Goal: Transaction & Acquisition: Purchase product/service

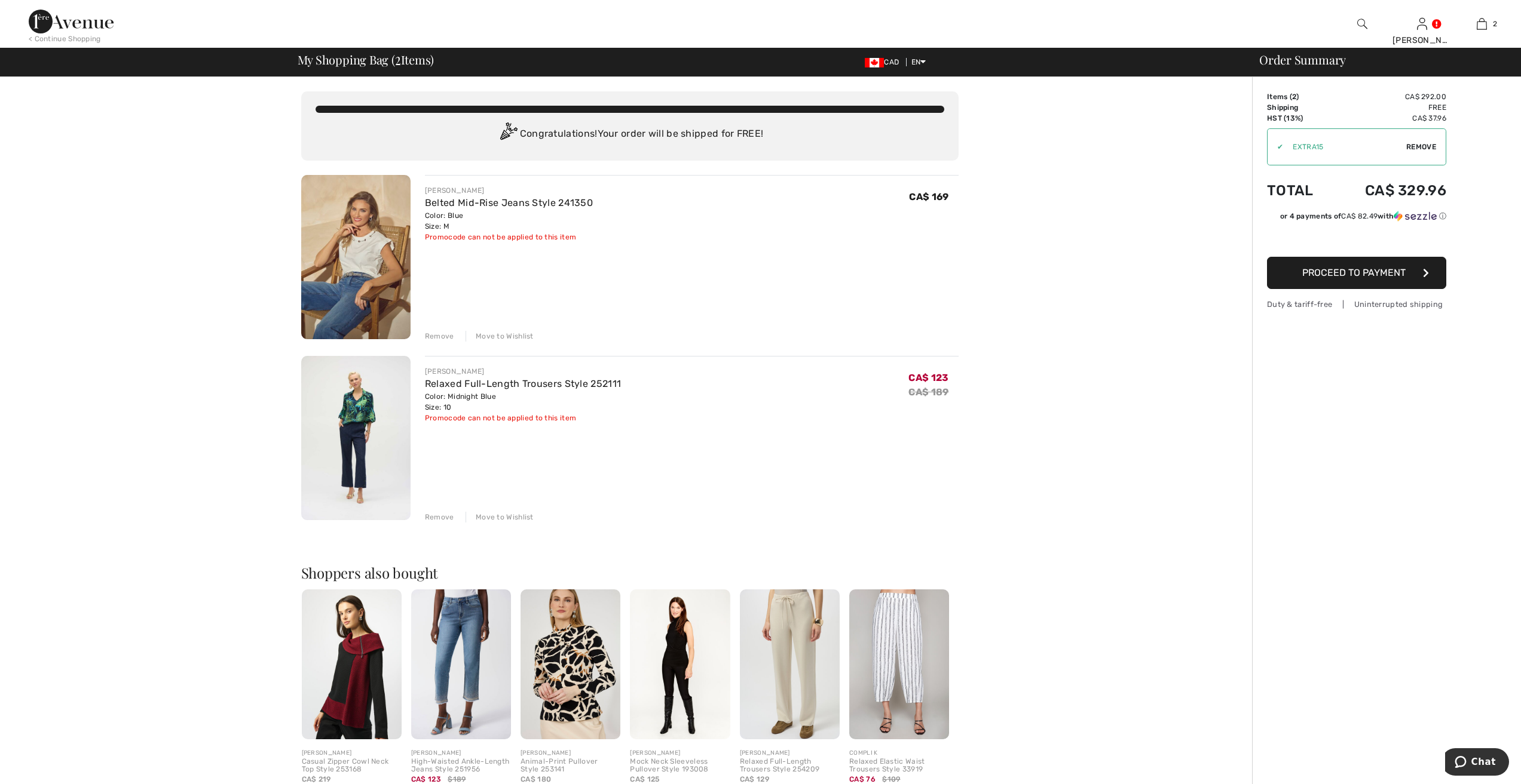
click at [358, 258] on img at bounding box center [356, 257] width 109 height 164
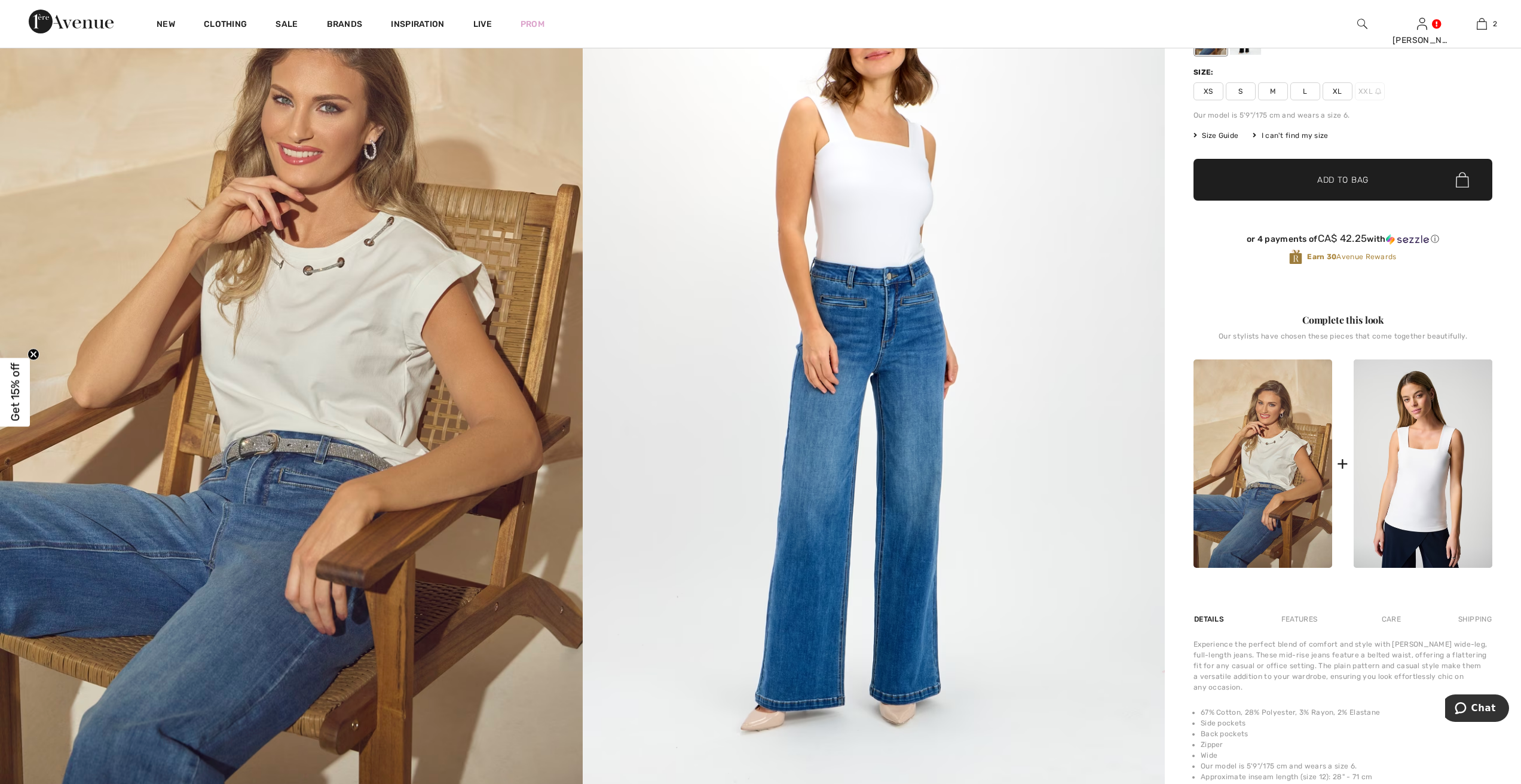
scroll to position [120, 0]
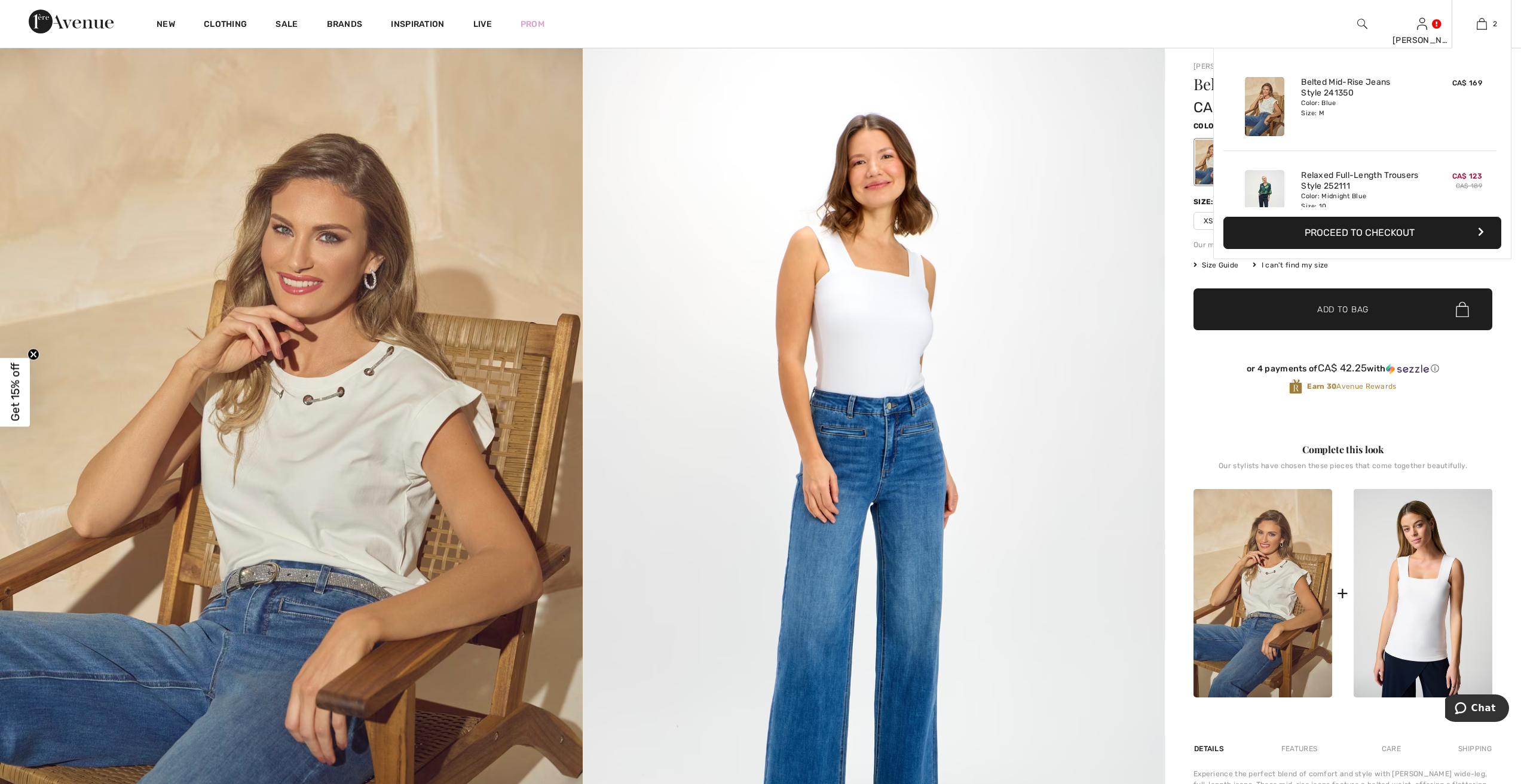
click at [1373, 229] on button "Proceed to Checkout" at bounding box center [1362, 233] width 278 height 33
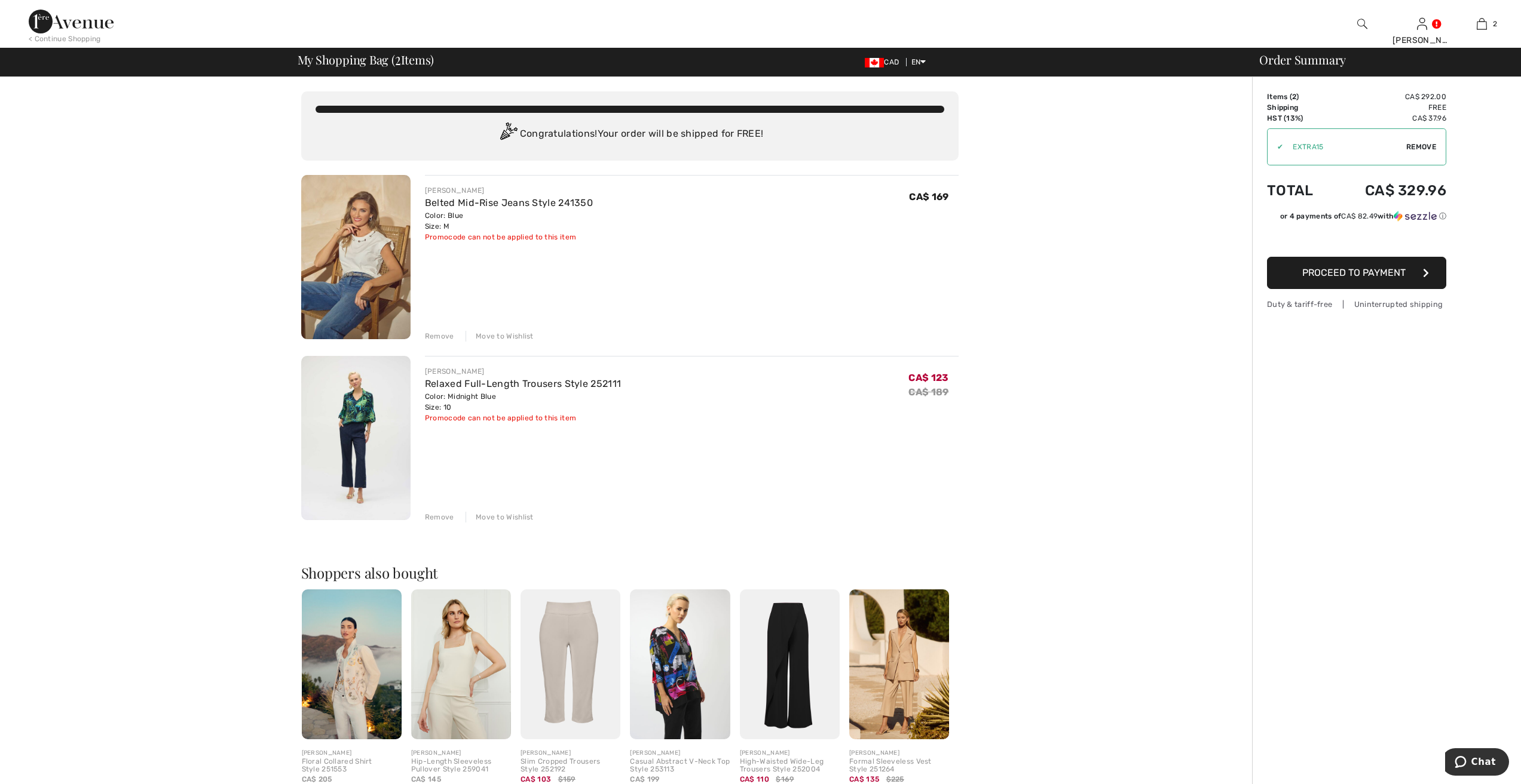
click at [1378, 272] on span "Proceed to Payment" at bounding box center [1355, 272] width 103 height 11
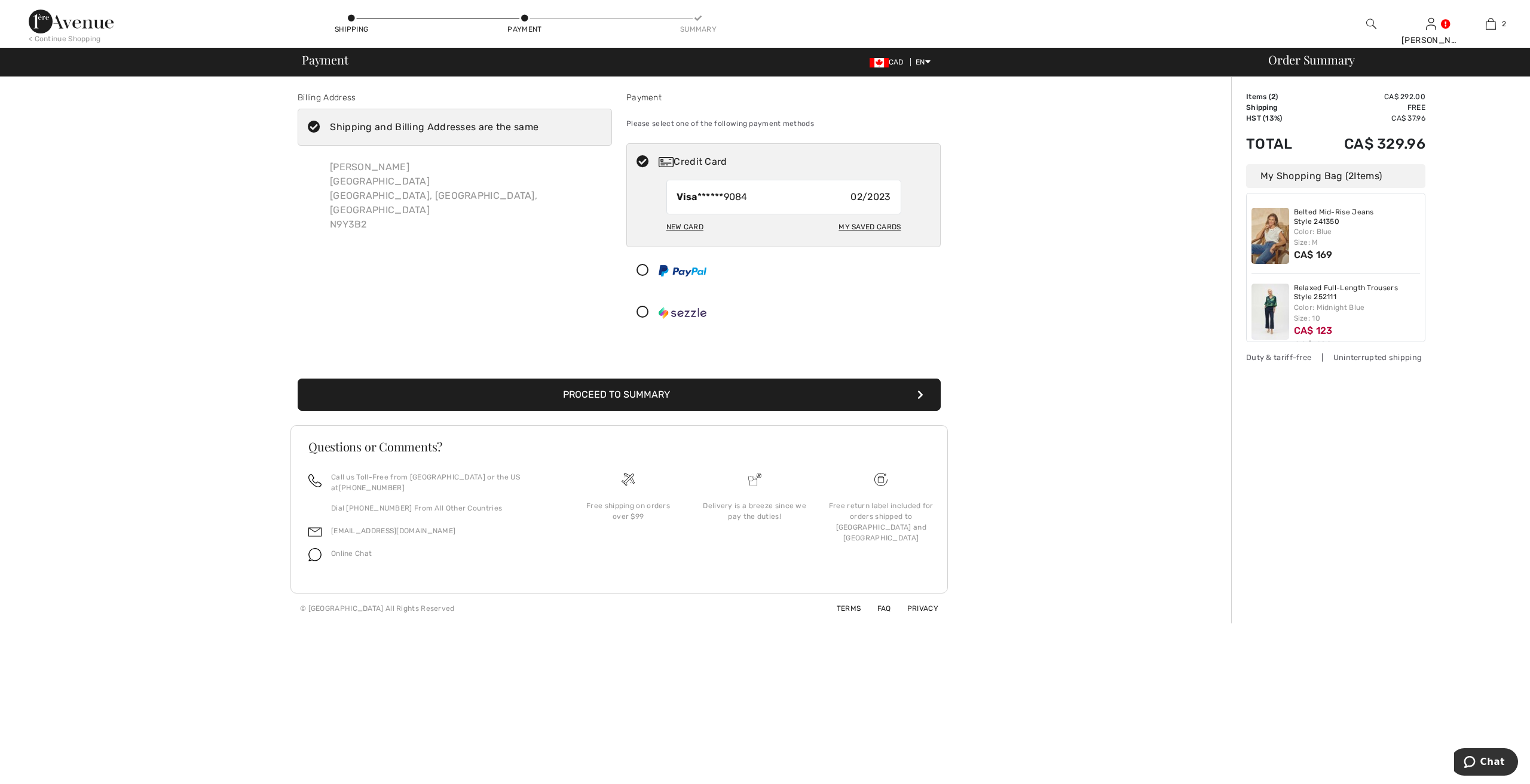
click at [860, 224] on div "My Saved Cards" at bounding box center [869, 227] width 62 height 20
radio input "true"
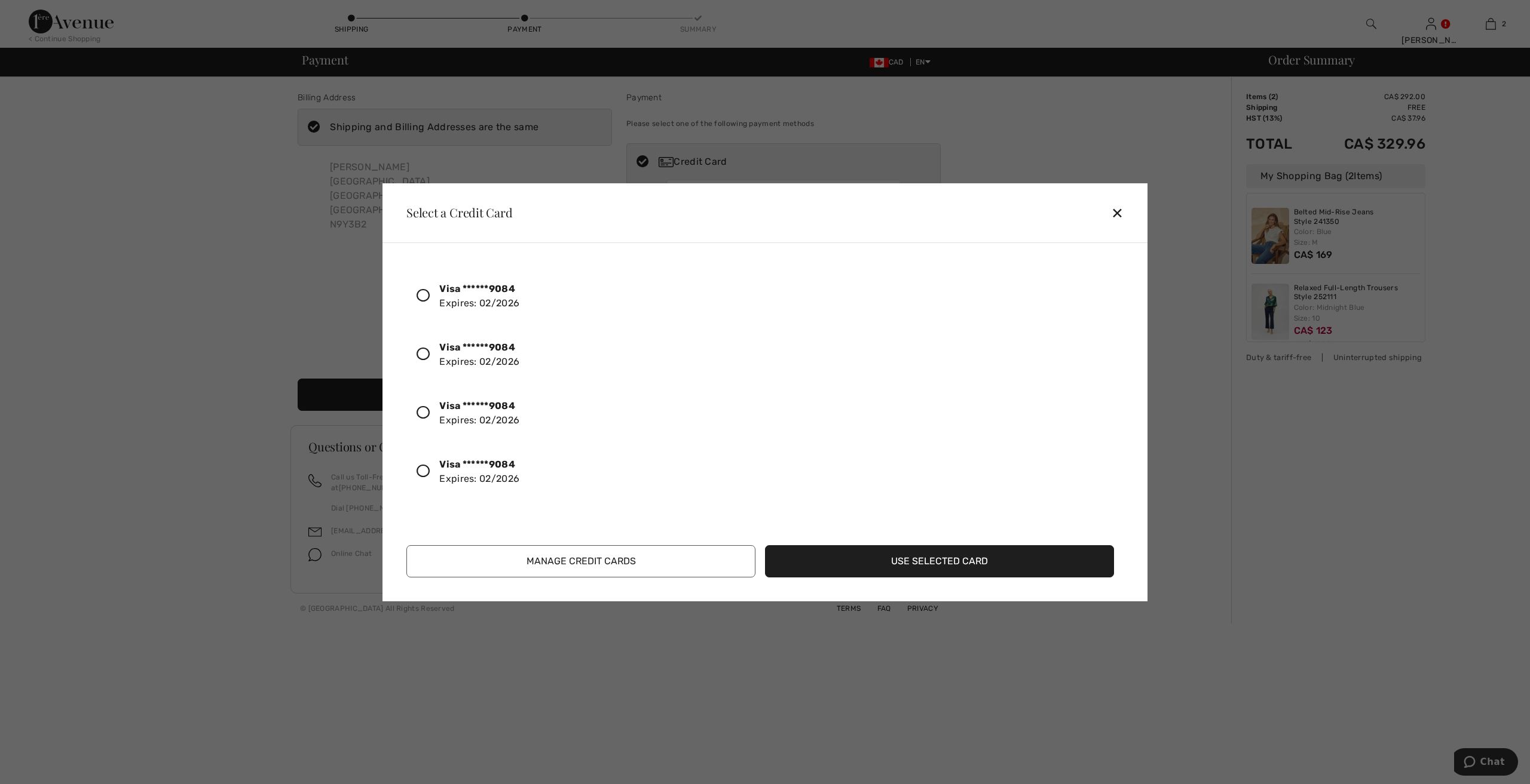
click at [426, 354] on icon at bounding box center [424, 355] width 13 height 13
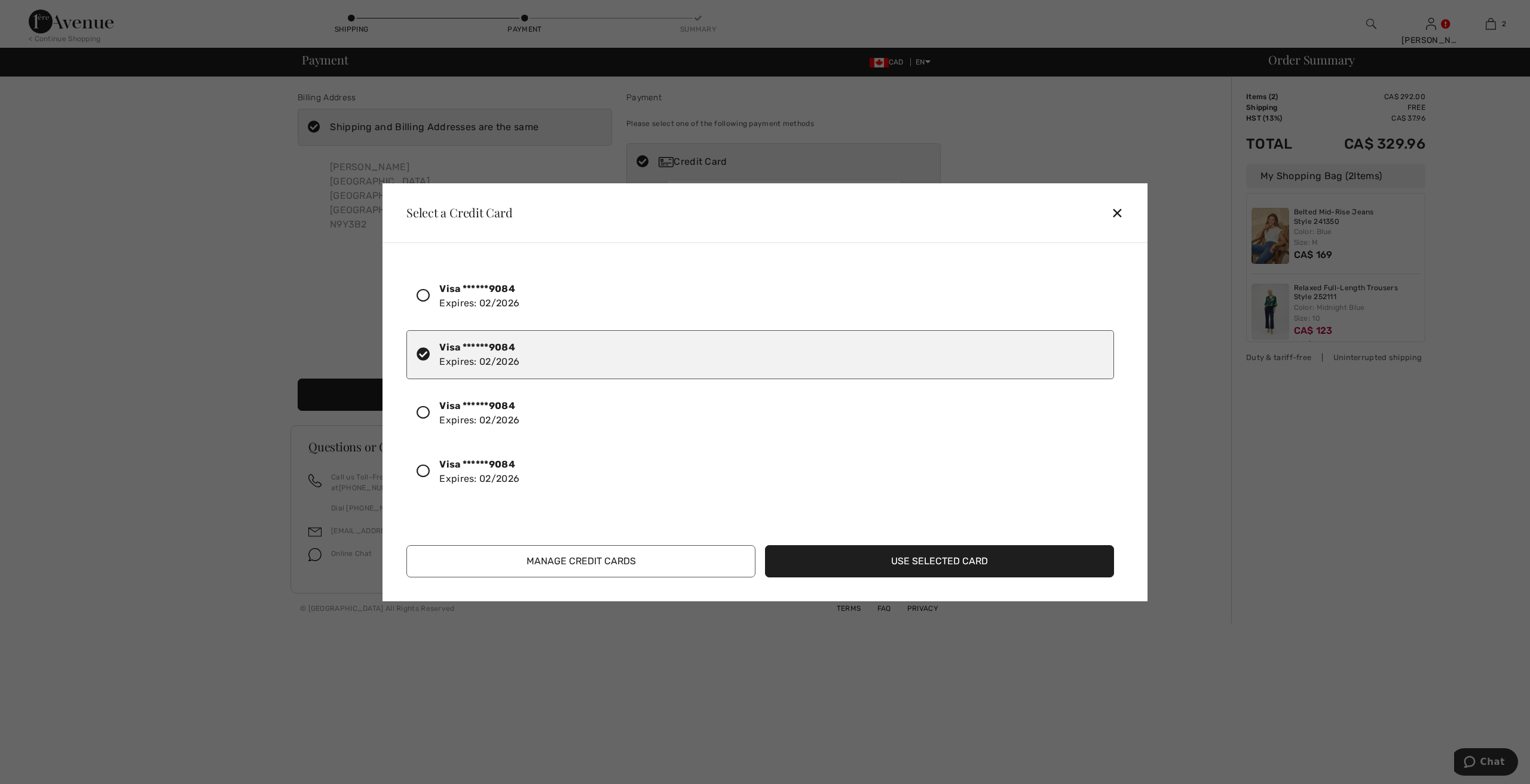
click at [971, 559] on button "Use Selected Card" at bounding box center [939, 562] width 349 height 33
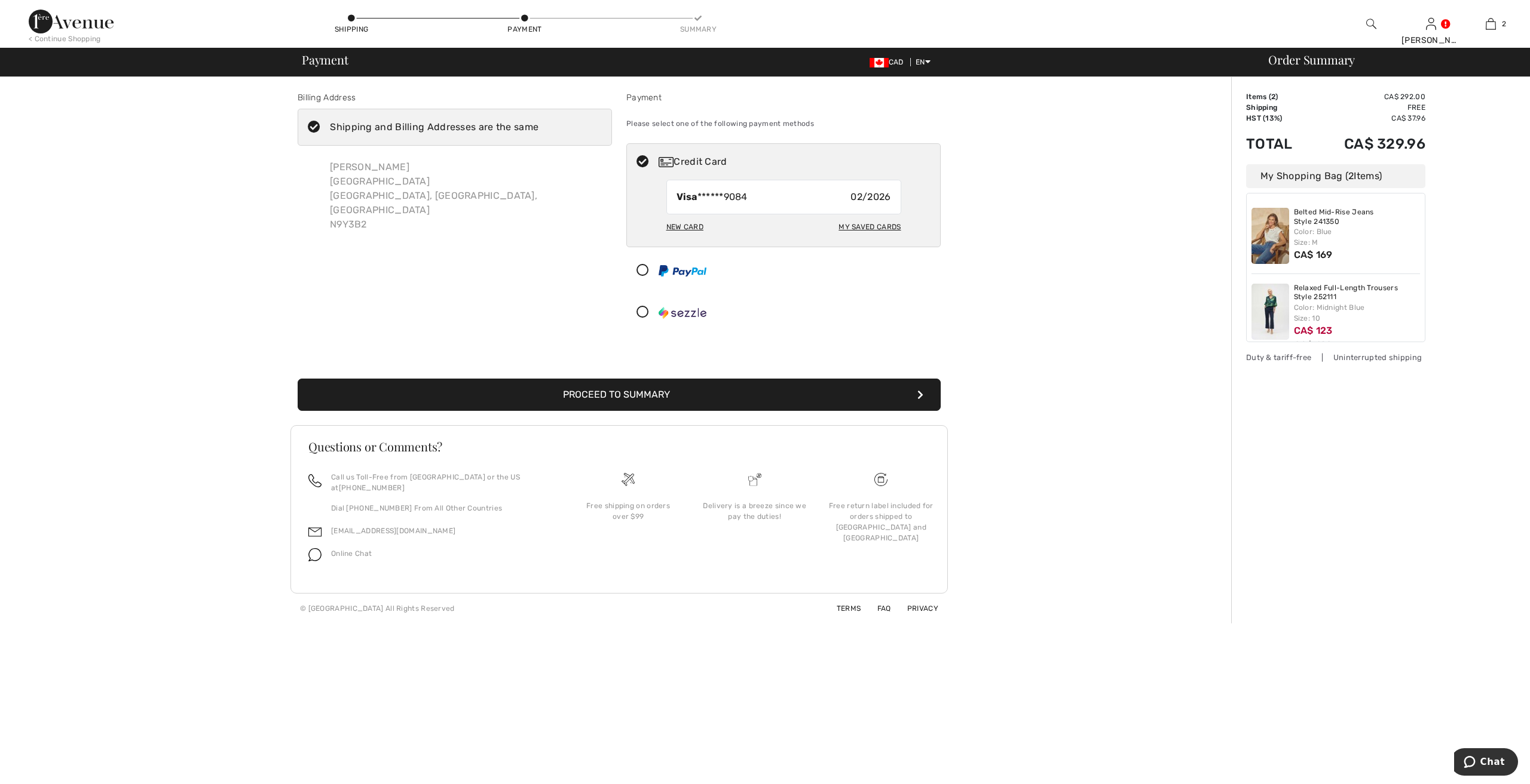
click at [611, 392] on button "Proceed to Summary" at bounding box center [619, 395] width 643 height 33
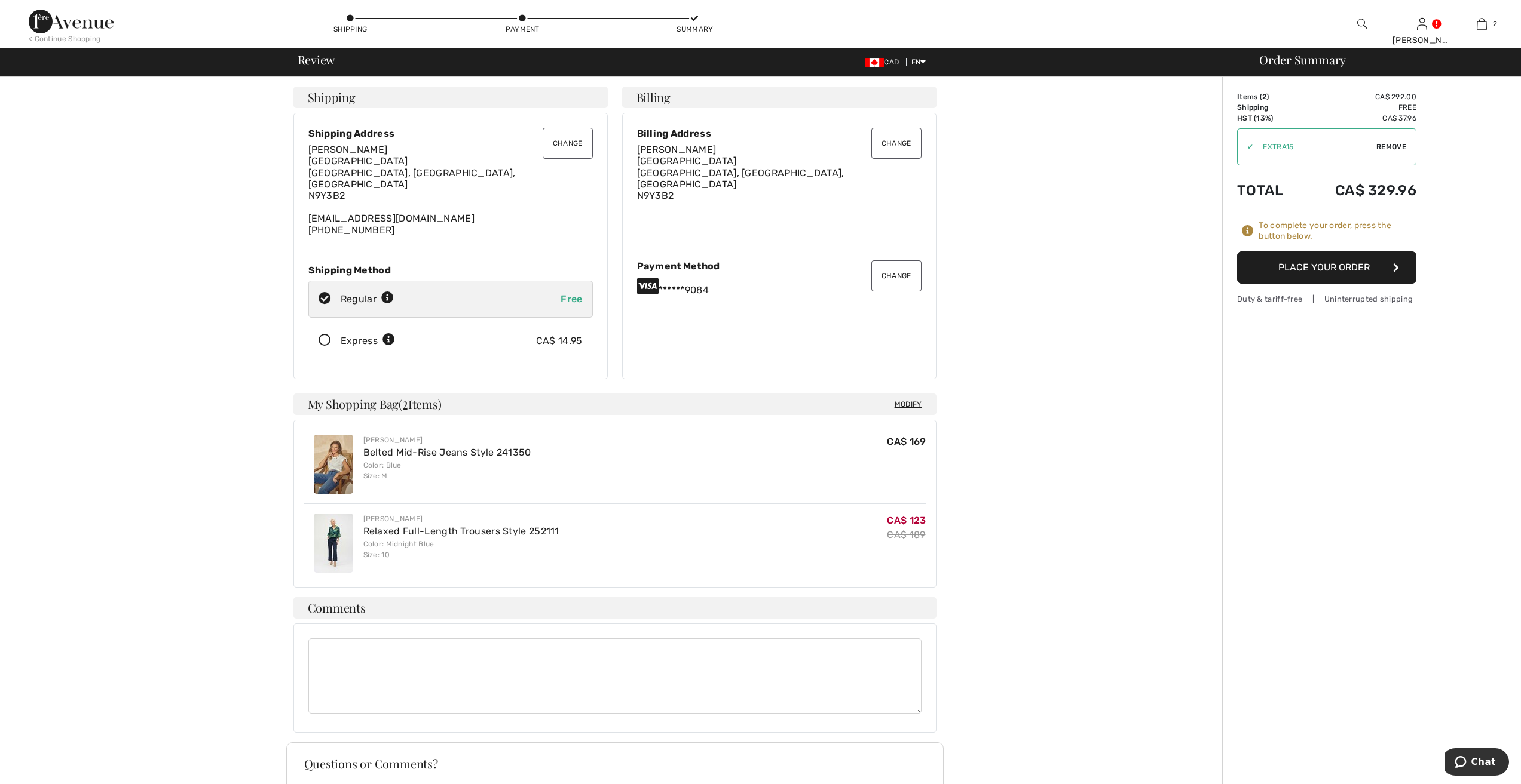
click at [1353, 264] on button "Place Your Order" at bounding box center [1327, 268] width 179 height 33
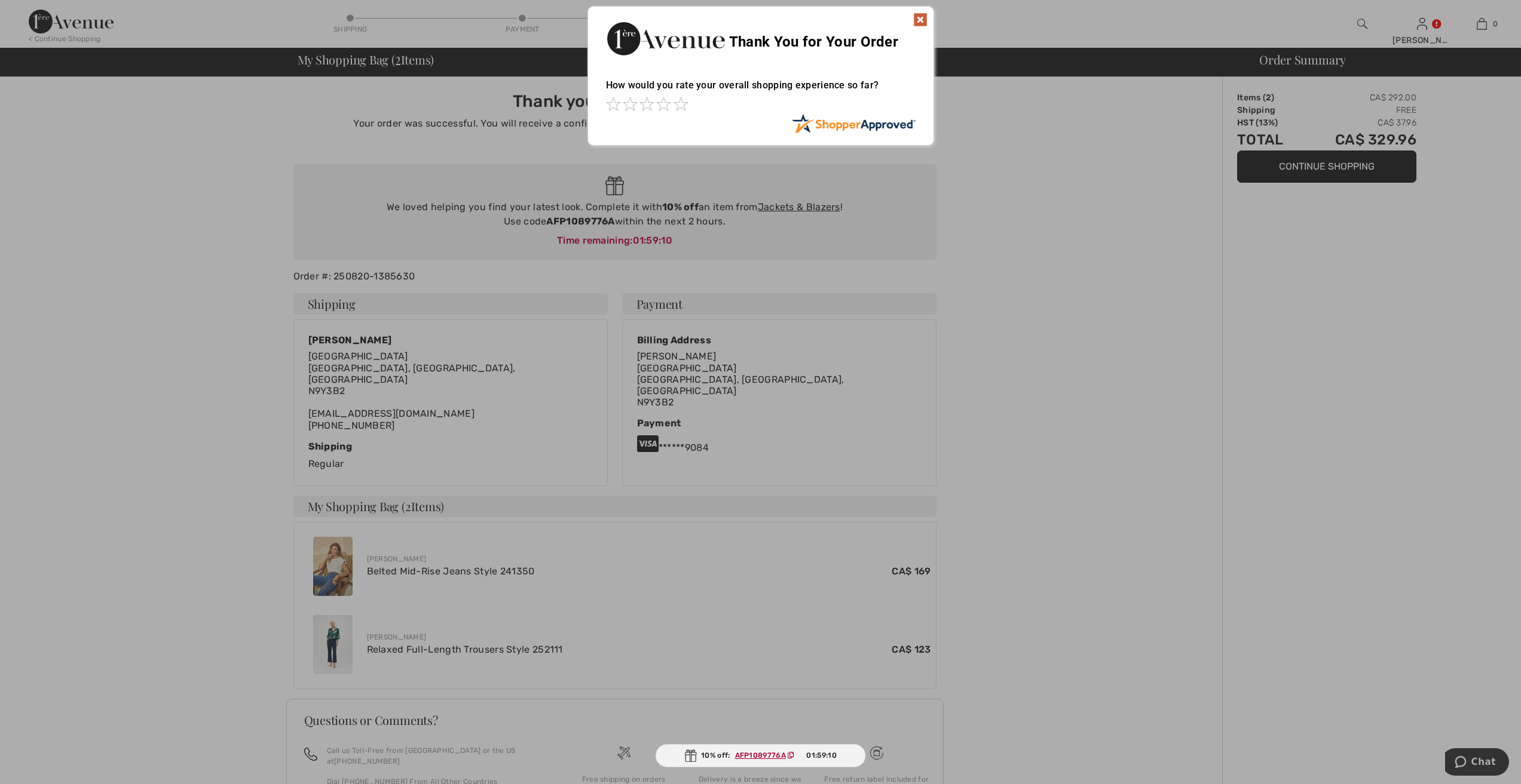
click at [922, 18] on img at bounding box center [920, 19] width 14 height 14
